Goal: Find specific page/section: Find specific page/section

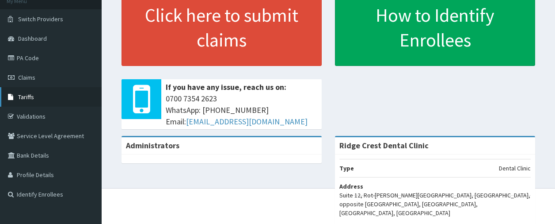
scroll to position [59, 0]
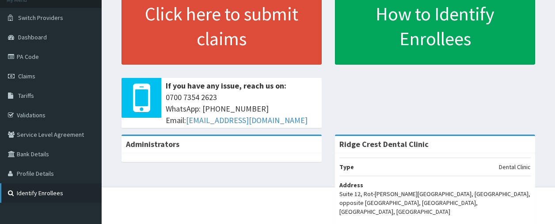
click at [42, 195] on link "Identify Enrollees" at bounding box center [51, 192] width 102 height 19
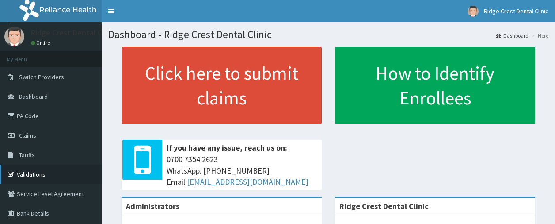
click at [34, 167] on link "Validations" at bounding box center [51, 173] width 102 height 19
